Goal: Task Accomplishment & Management: Use online tool/utility

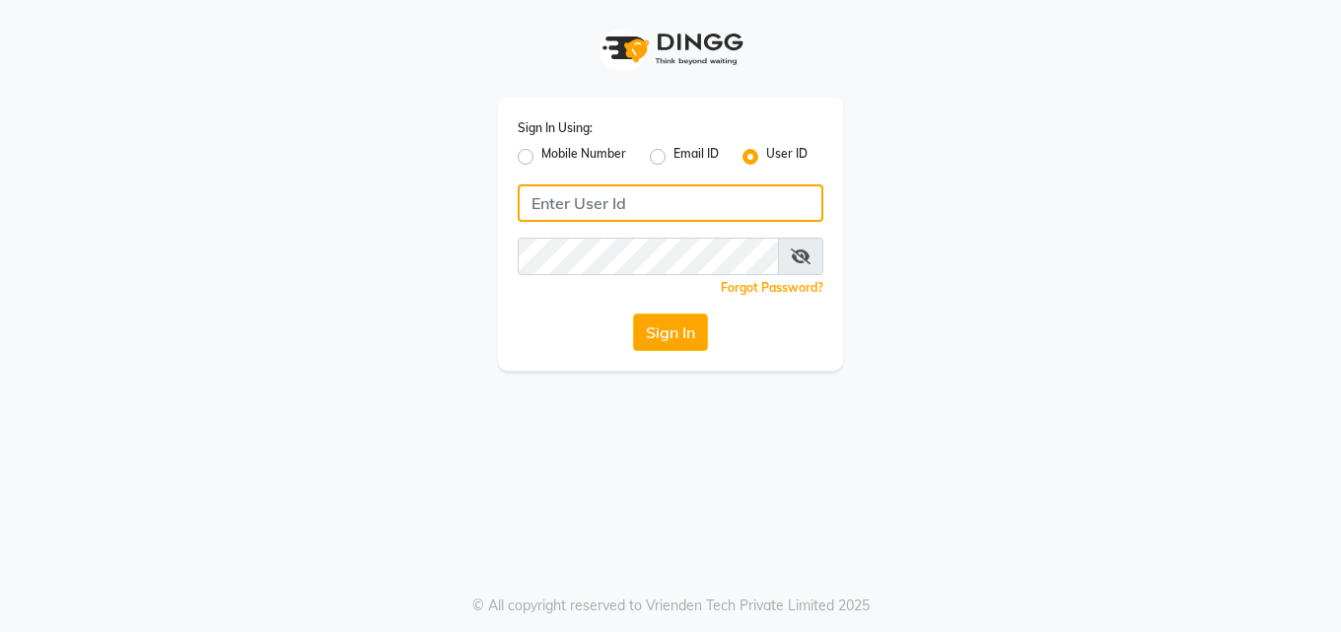
click at [604, 214] on input "Username" at bounding box center [671, 202] width 306 height 37
type input "Perfectcare@123"
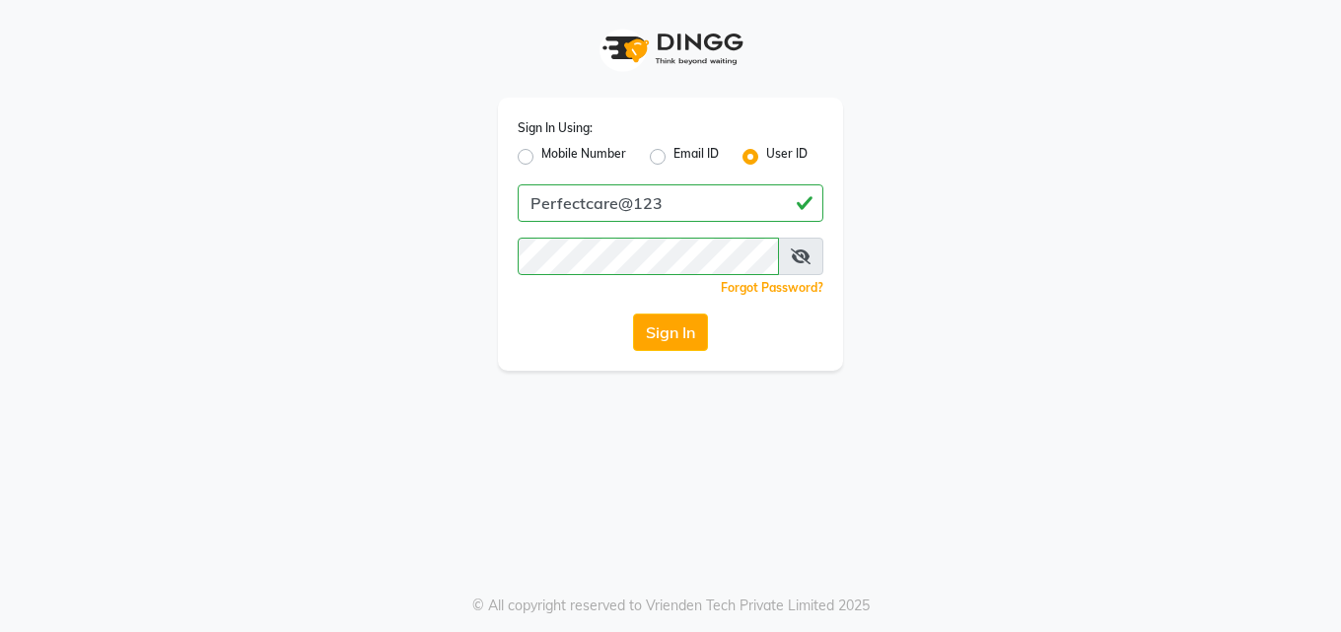
click at [791, 249] on icon at bounding box center [801, 257] width 20 height 16
click at [649, 335] on button "Sign In" at bounding box center [670, 332] width 75 height 37
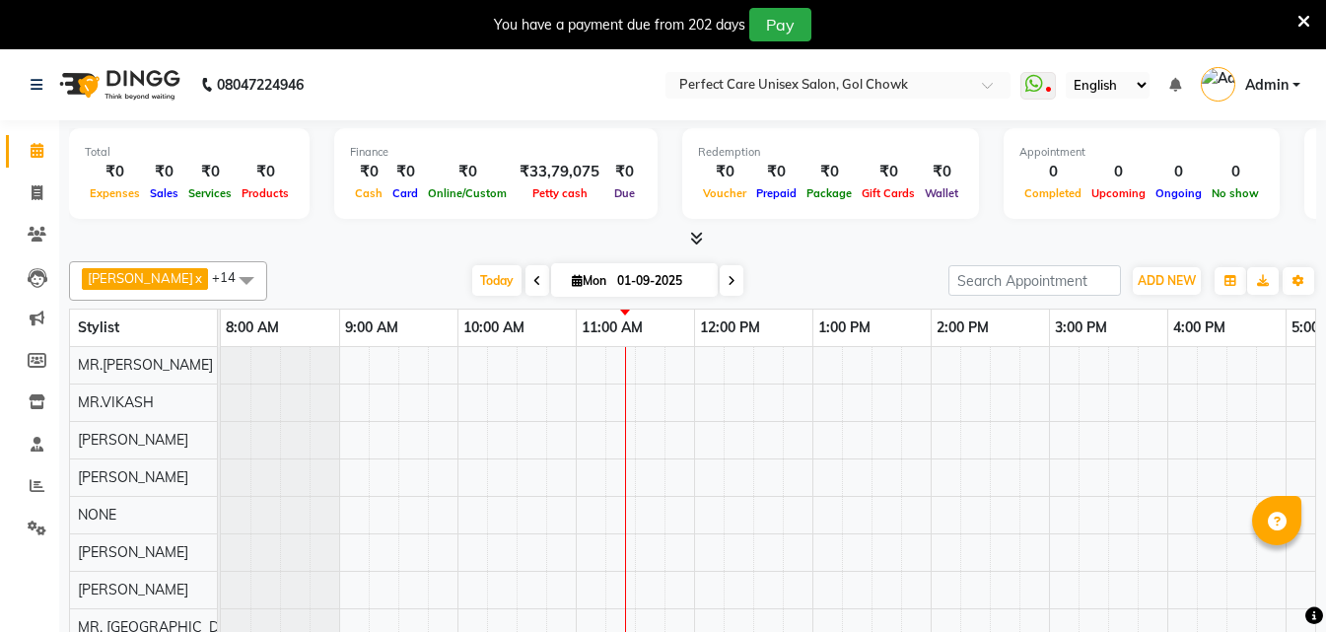
click at [1311, 27] on div "You have a payment due from 202 days Pay" at bounding box center [663, 24] width 1326 height 49
click at [1303, 20] on icon at bounding box center [1304, 22] width 13 height 18
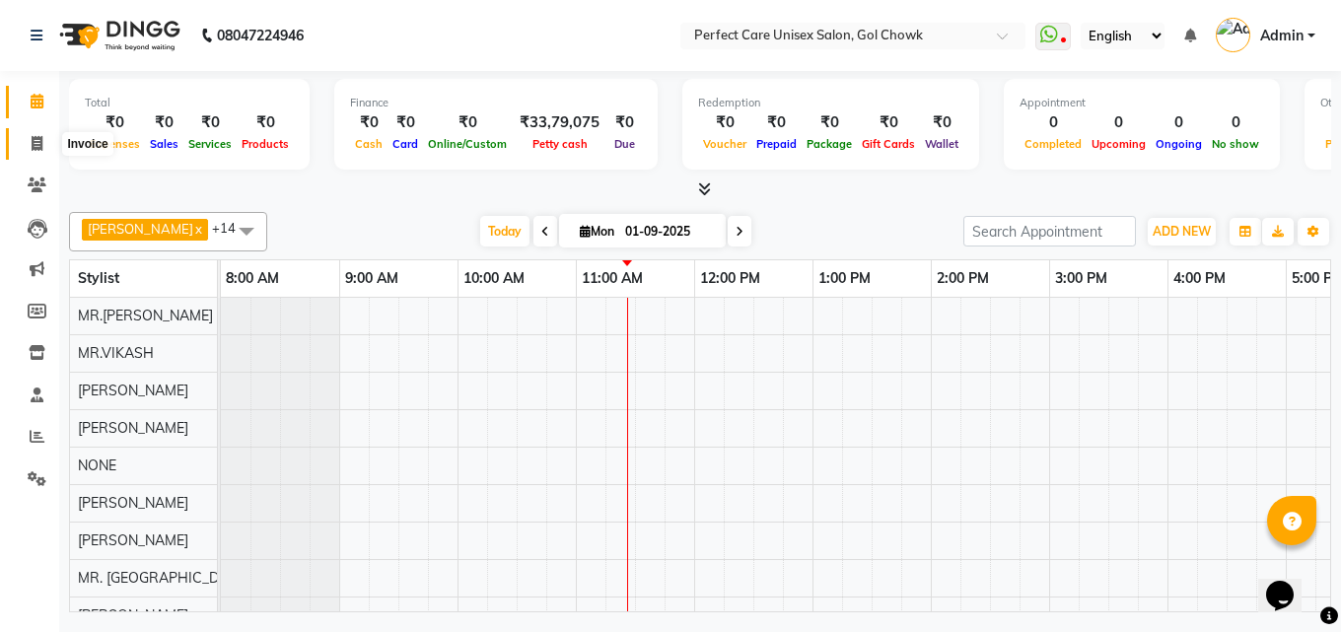
click at [36, 148] on icon at bounding box center [37, 143] width 11 height 15
select select "service"
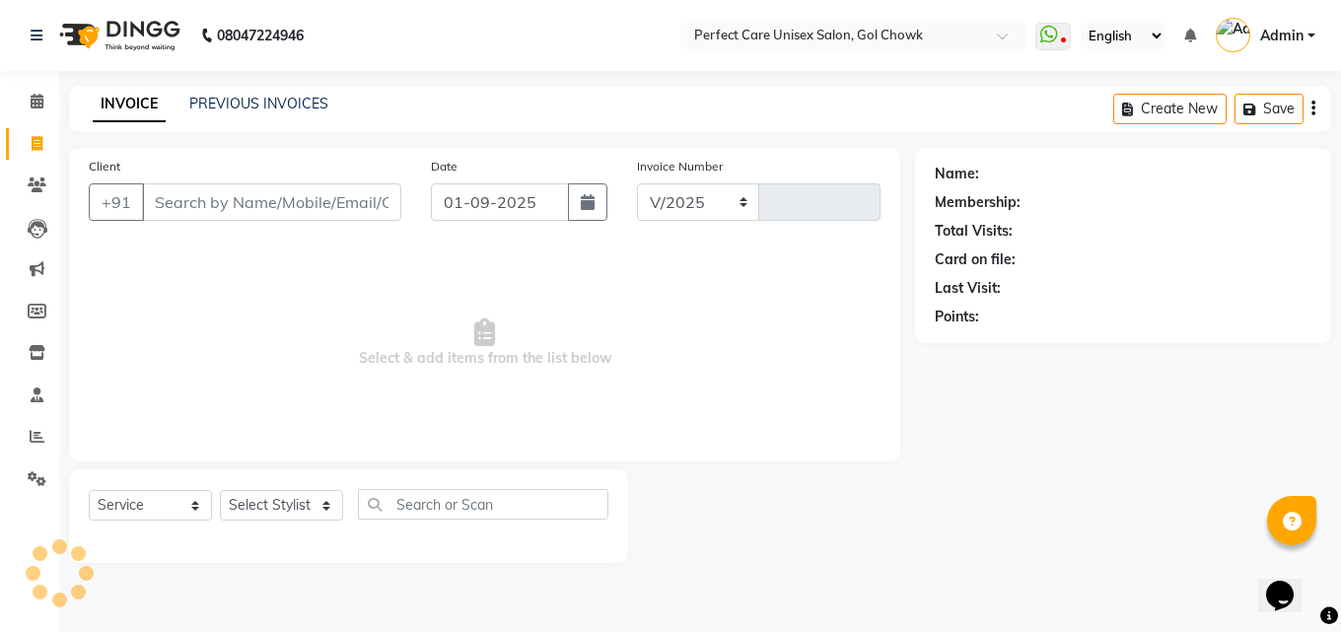
select select "4751"
type input "3453"
drag, startPoint x: 183, startPoint y: 188, endPoint x: 526, endPoint y: 107, distance: 351.6
click at [526, 107] on main "INVOICE PREVIOUS INVOICES Create New Save Client +91 Date [DATE] Invoice Number…" at bounding box center [700, 339] width 1282 height 507
click at [302, 291] on span "Select & add items from the list below" at bounding box center [485, 343] width 792 height 197
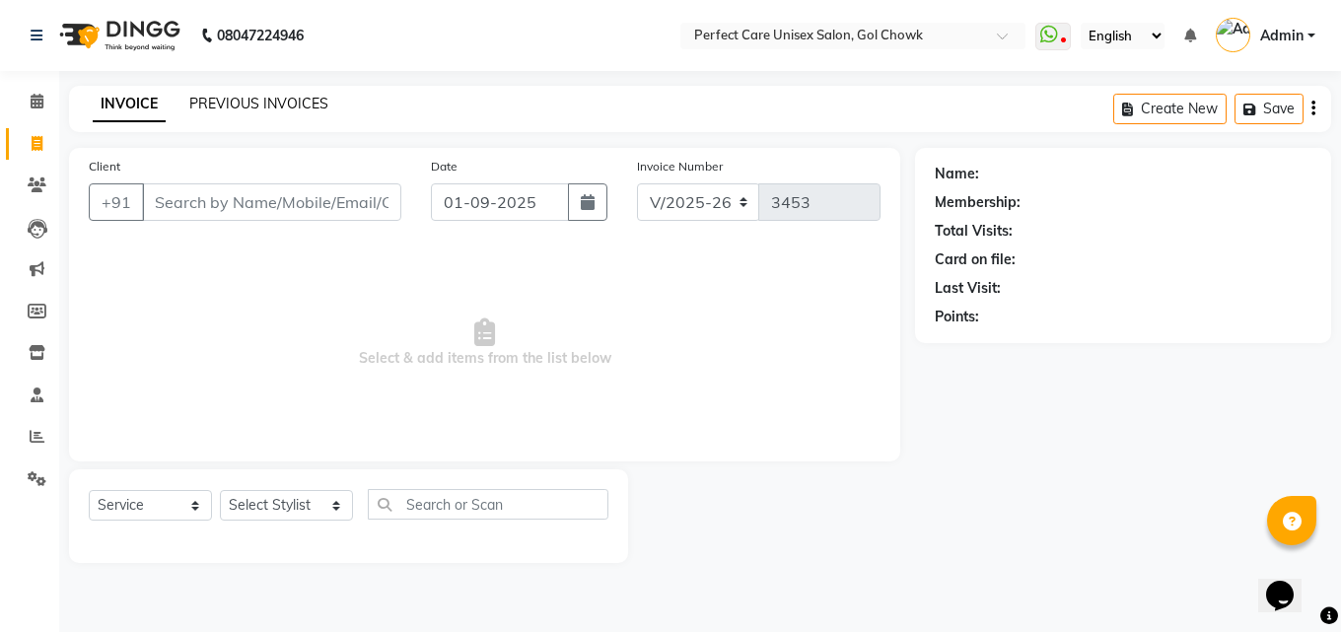
click at [290, 103] on link "PREVIOUS INVOICES" at bounding box center [258, 104] width 139 height 18
